Goal: Navigation & Orientation: Find specific page/section

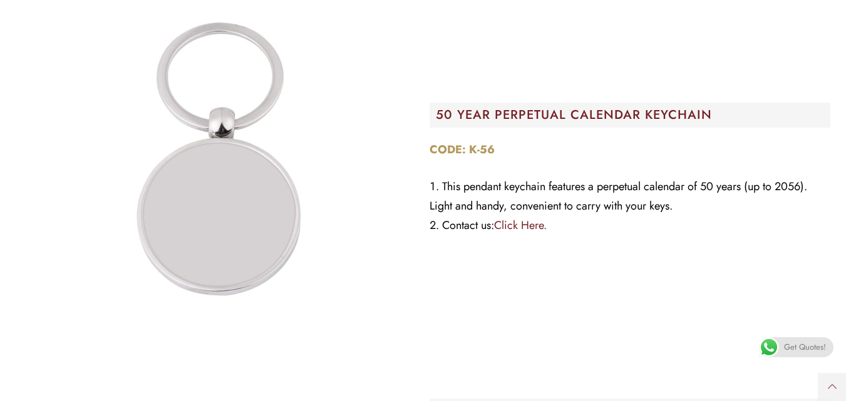
scroll to position [2944, 0]
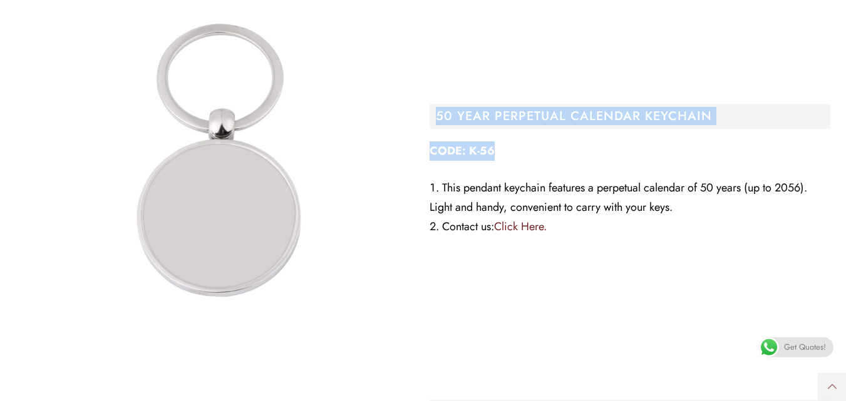
drag, startPoint x: 437, startPoint y: 117, endPoint x: 738, endPoint y: 136, distance: 301.7
click at [738, 136] on div "50 Year Perpetual Calendar Keychain CODE: K-56 This pendant keychain features a…" at bounding box center [630, 173] width 414 height 325
click at [682, 116] on h2 "50 Year Perpetual Calendar Keychain" at bounding box center [633, 116] width 395 height 13
drag, startPoint x: 727, startPoint y: 116, endPoint x: 357, endPoint y: 101, distance: 370.2
click at [357, 101] on div "50 Year Perpetual Calendar Keychain CODE: K-56 This pendant keychain features a…" at bounding box center [422, 173] width 827 height 325
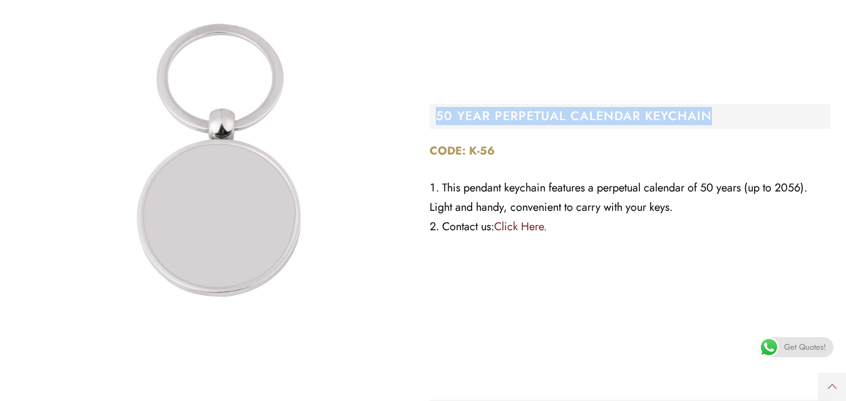
click at [525, 229] on link "Click Here." at bounding box center [520, 226] width 53 height 16
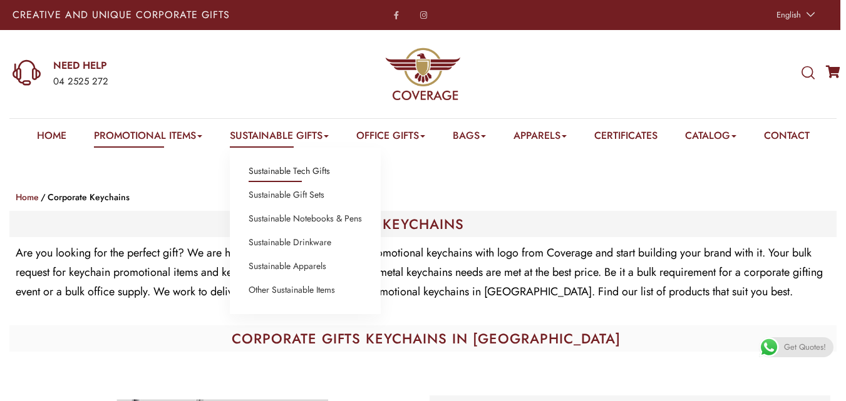
click at [274, 178] on link "Sustainable Tech Gifts" at bounding box center [288, 171] width 81 height 16
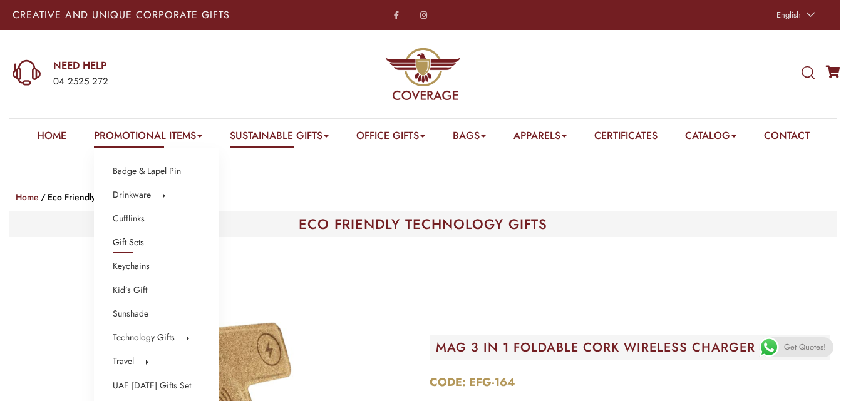
click at [118, 242] on link "Gift Sets" at bounding box center [128, 243] width 31 height 16
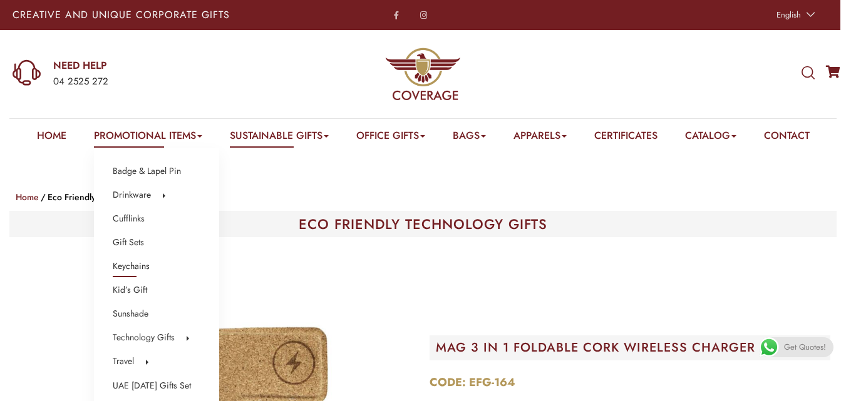
click at [124, 263] on link "Keychains" at bounding box center [131, 266] width 37 height 16
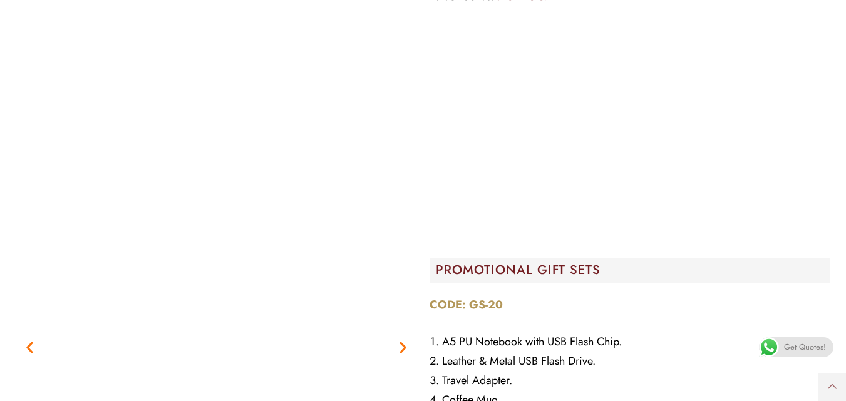
scroll to position [18241, 0]
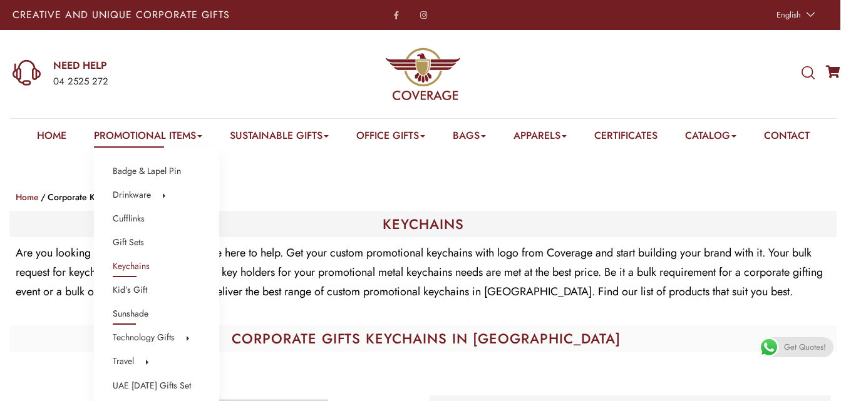
click at [121, 314] on link "Sunshade" at bounding box center [131, 314] width 36 height 16
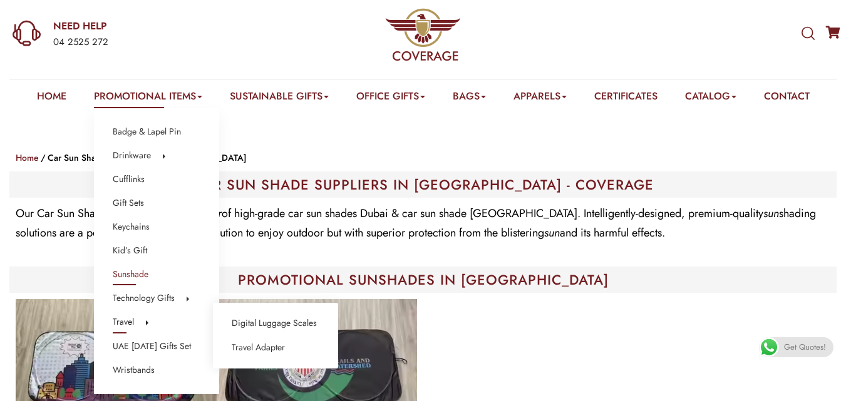
scroll to position [44, 0]
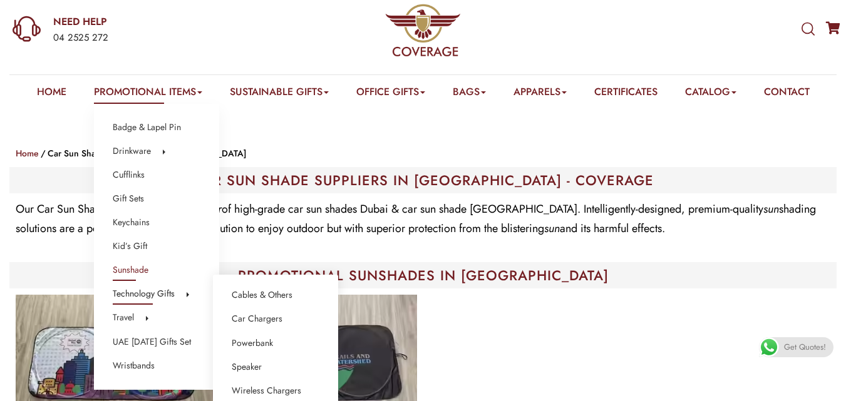
click at [129, 295] on link "Technology Gifts" at bounding box center [144, 294] width 62 height 16
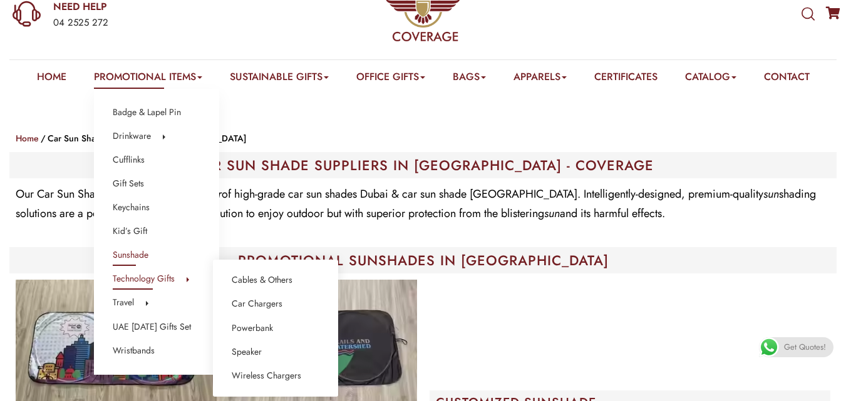
scroll to position [59, 0]
click at [253, 281] on link "Cables & Others" at bounding box center [262, 280] width 61 height 16
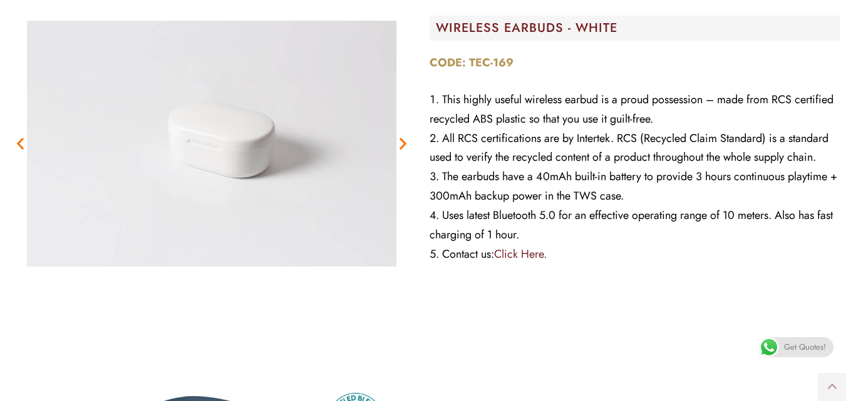
scroll to position [13851, 0]
